Goal: Task Accomplishment & Management: Use online tool/utility

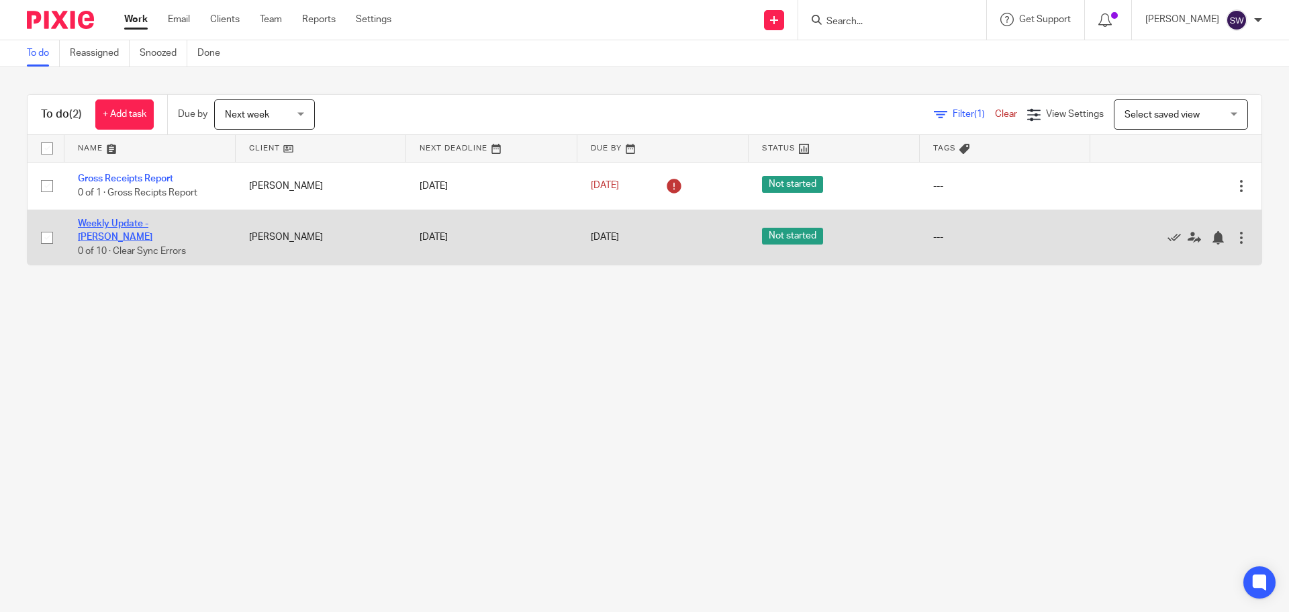
click at [152, 223] on link "Weekly Update - [PERSON_NAME]" at bounding box center [115, 230] width 75 height 23
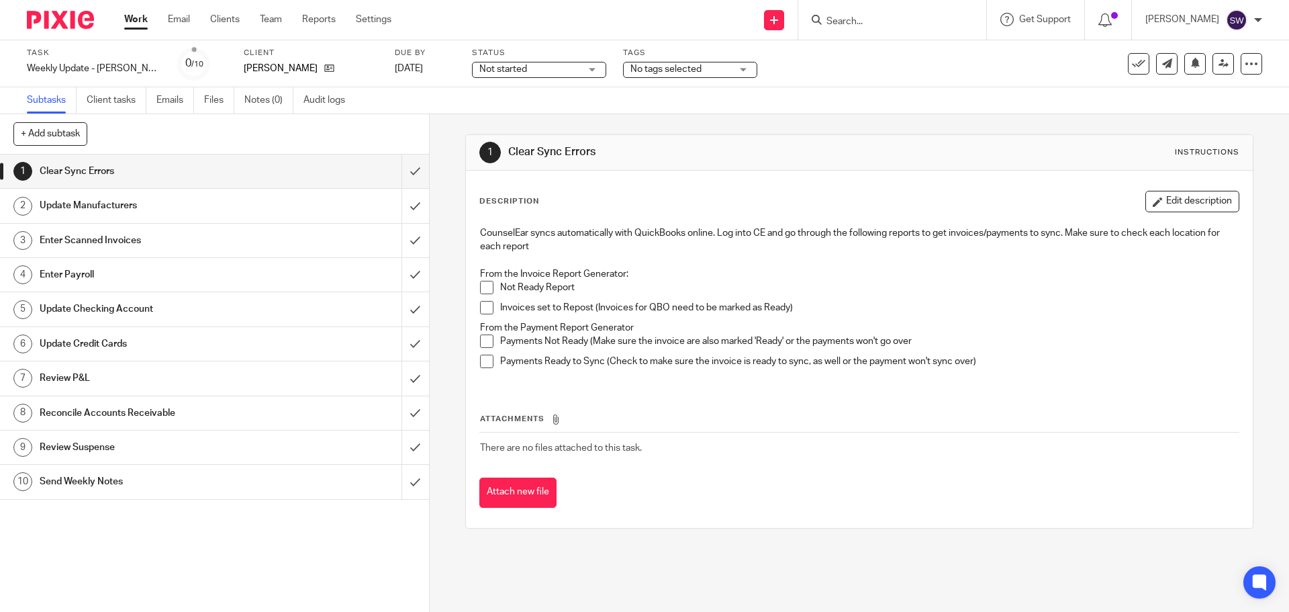
click at [484, 292] on span at bounding box center [486, 287] width 13 height 13
click at [506, 305] on p "Invoices set to Repost (Invoices for QBO need to be marked as Ready)" at bounding box center [869, 307] width 738 height 13
click at [480, 306] on span at bounding box center [486, 307] width 13 height 13
click at [528, 342] on p "Payments Not Ready (Make sure the invoice are also marked 'Ready' or the paymen…" at bounding box center [869, 340] width 738 height 13
click at [486, 339] on span at bounding box center [486, 340] width 13 height 13
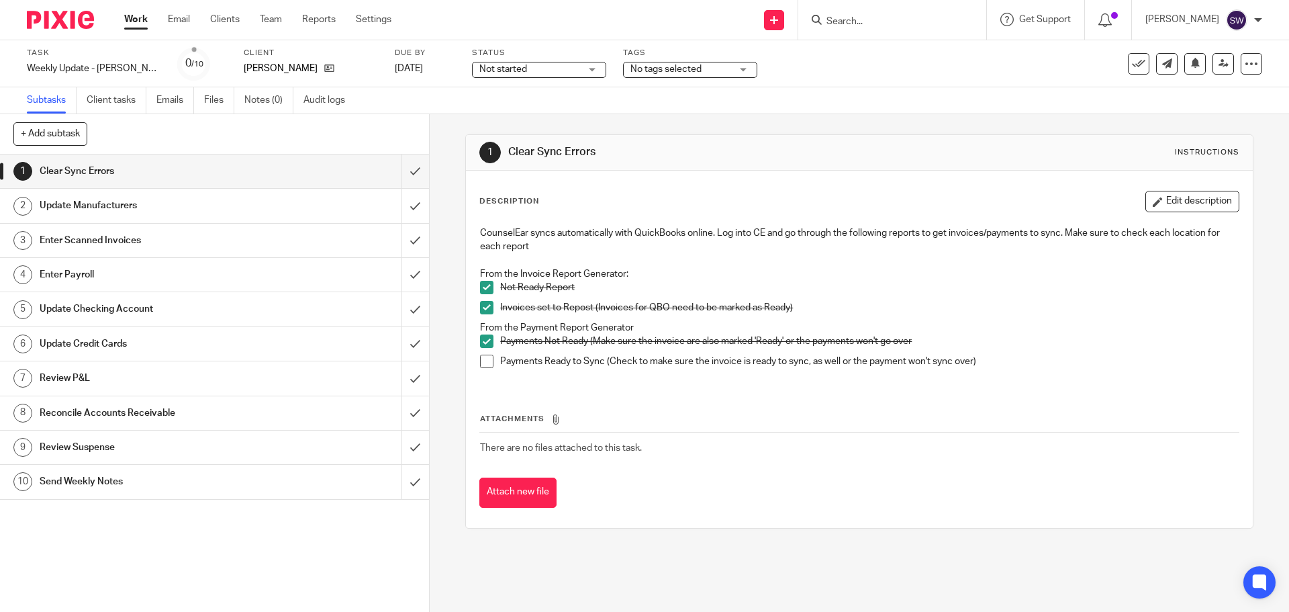
click at [485, 362] on span at bounding box center [486, 361] width 13 height 13
click at [406, 163] on input "submit" at bounding box center [214, 171] width 429 height 34
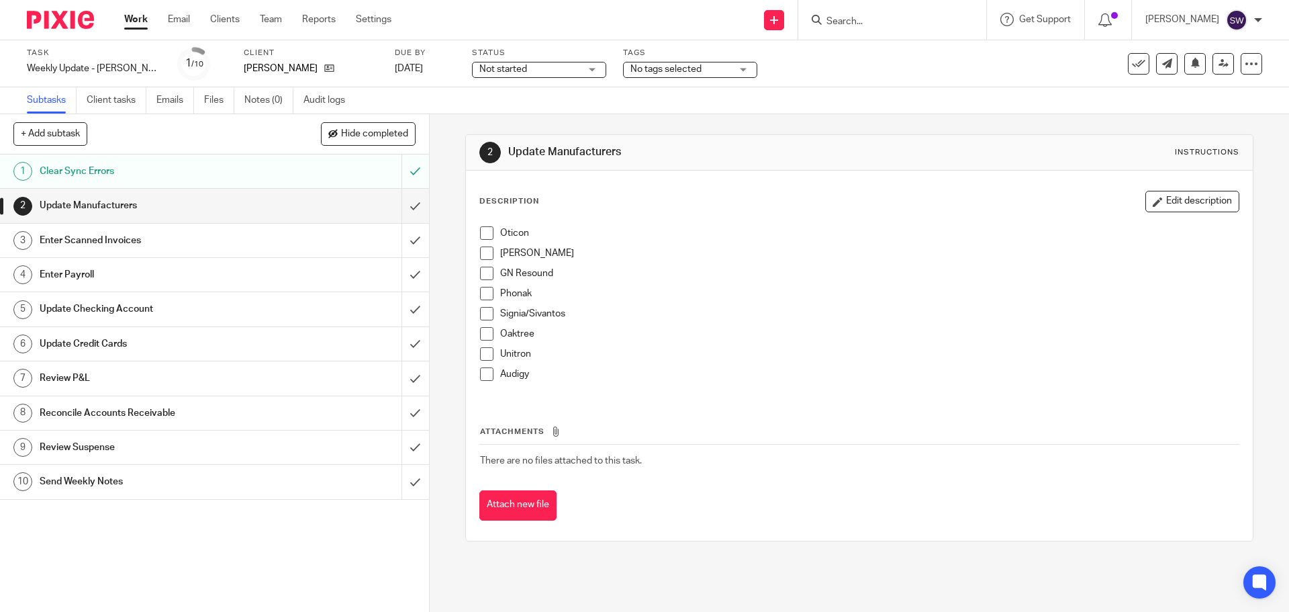
click at [483, 232] on span at bounding box center [486, 232] width 13 height 13
click at [485, 254] on span at bounding box center [486, 252] width 13 height 13
click at [483, 273] on span at bounding box center [486, 273] width 13 height 13
click at [480, 291] on span at bounding box center [486, 293] width 13 height 13
click at [484, 318] on span at bounding box center [486, 313] width 13 height 13
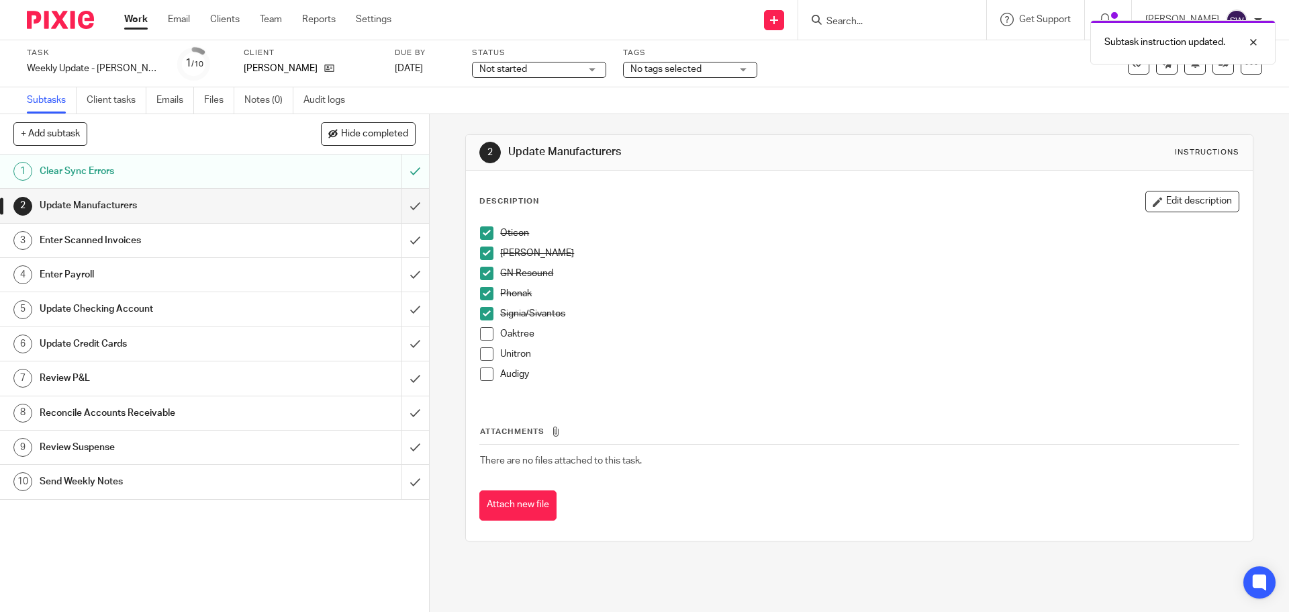
click at [480, 333] on span at bounding box center [486, 333] width 13 height 13
click at [482, 357] on span at bounding box center [486, 353] width 13 height 13
click at [481, 378] on span at bounding box center [486, 373] width 13 height 13
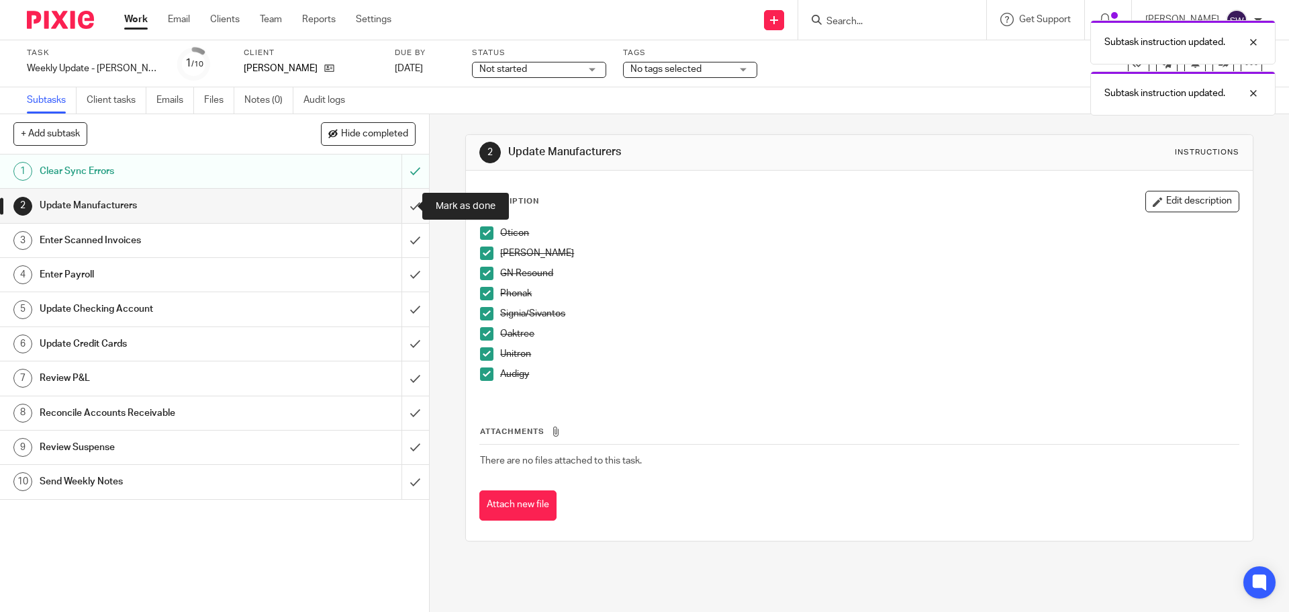
click at [402, 212] on input "submit" at bounding box center [214, 206] width 429 height 34
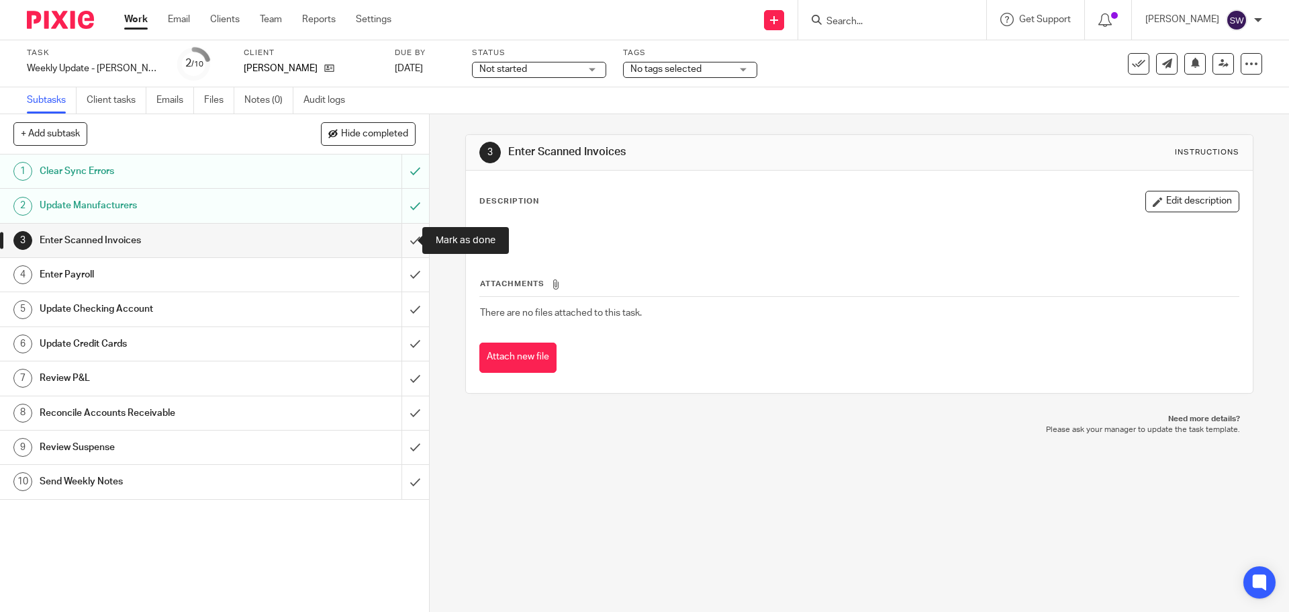
click at [403, 234] on input "submit" at bounding box center [214, 241] width 429 height 34
click at [404, 261] on input "submit" at bounding box center [214, 275] width 429 height 34
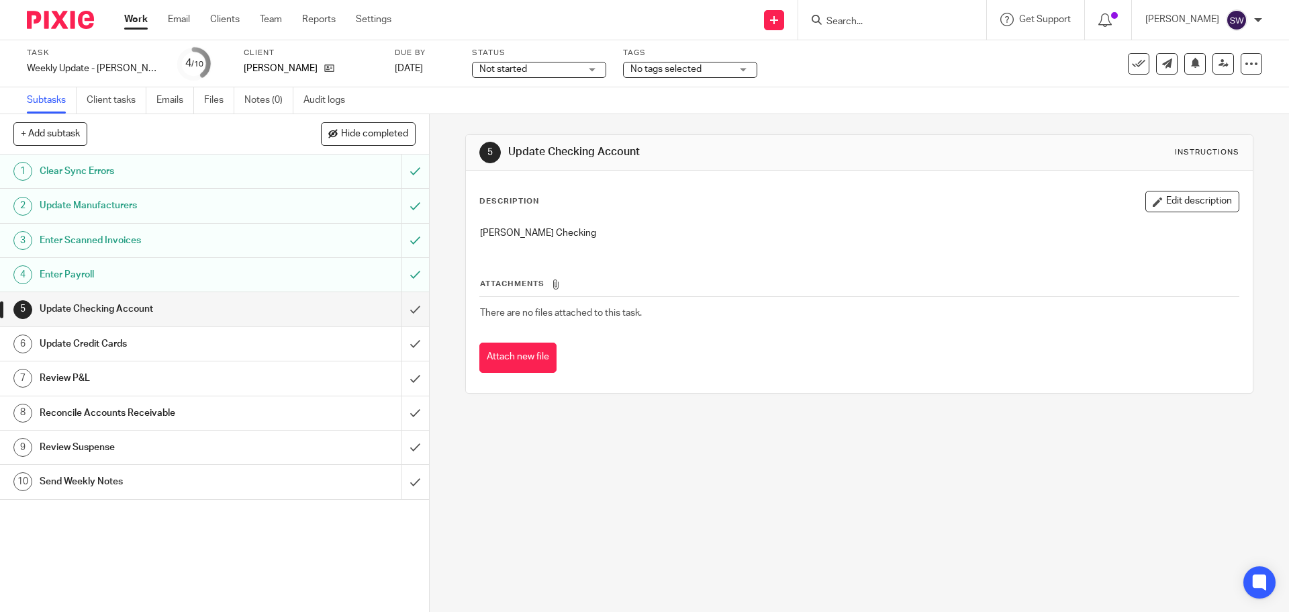
click at [718, 402] on div "5 Update Checking Account Instructions Description Edit description Simmons Che…" at bounding box center [859, 263] width 788 height 299
click at [655, 506] on div "5 Update Checking Account Instructions Description Edit description Simmons Che…" at bounding box center [860, 363] width 860 height 498
click at [393, 314] on input "submit" at bounding box center [214, 309] width 429 height 34
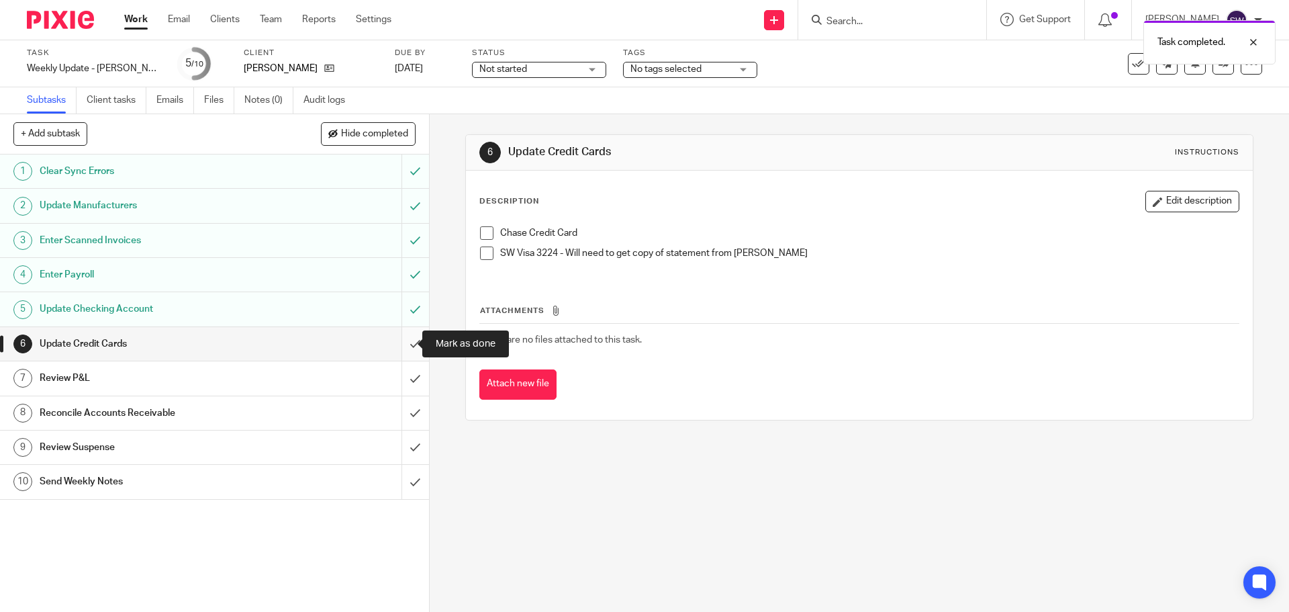
click at [394, 342] on input "submit" at bounding box center [214, 344] width 429 height 34
